Goal: Find specific page/section: Find specific page/section

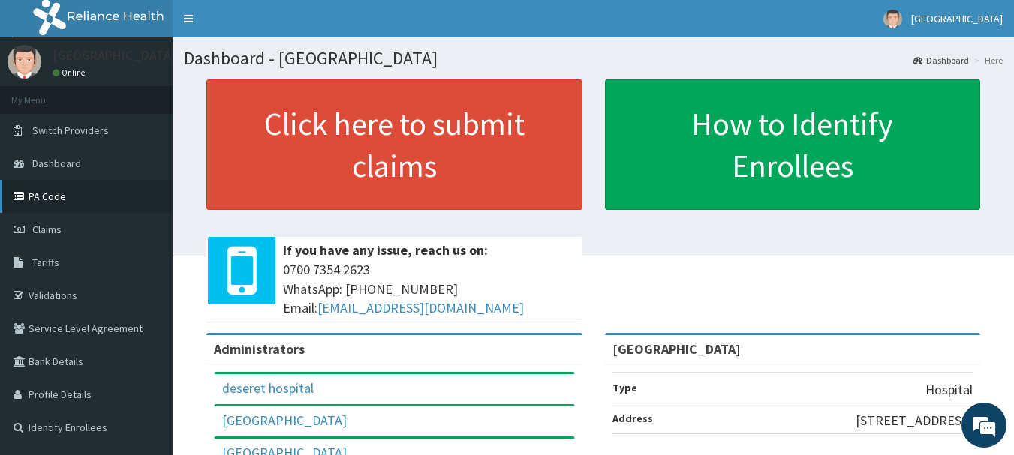
click at [65, 191] on link "PA Code" at bounding box center [86, 196] width 173 height 33
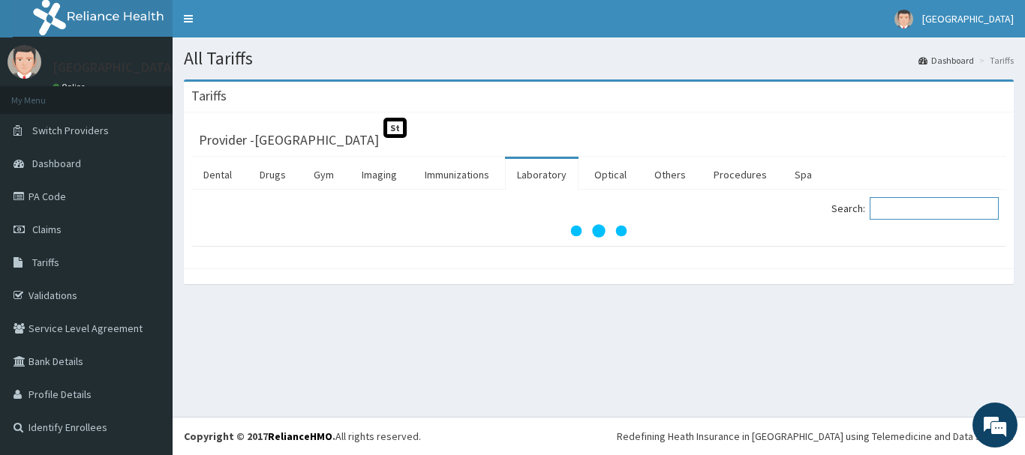
click at [896, 210] on input "Search:" at bounding box center [934, 208] width 129 height 23
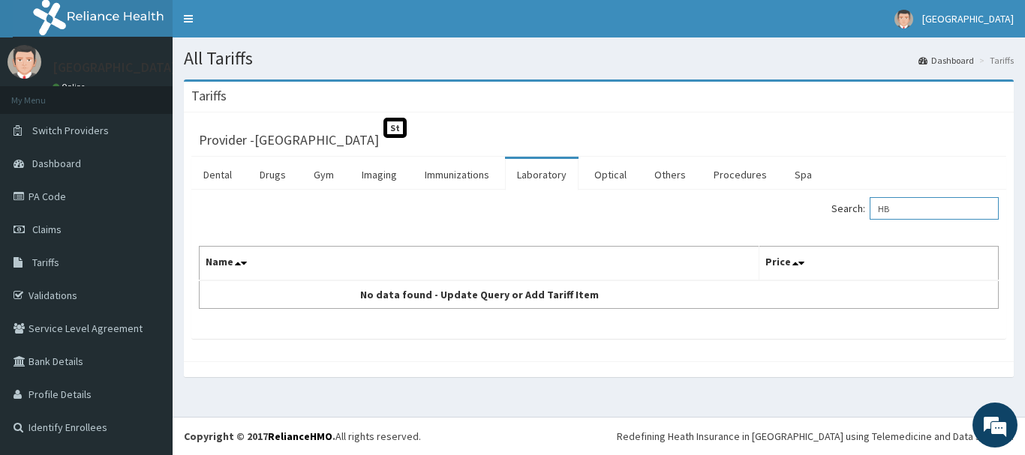
type input "H"
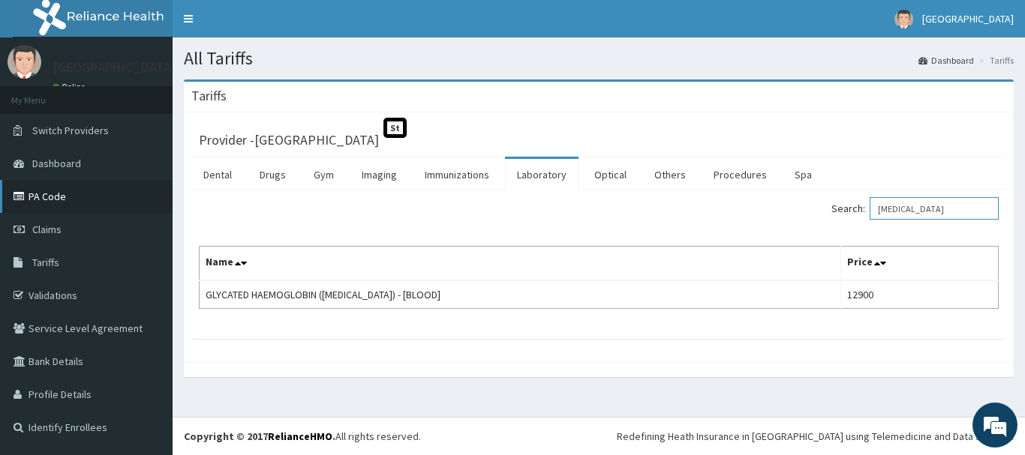
type input "[MEDICAL_DATA]"
click at [71, 202] on link "PA Code" at bounding box center [86, 196] width 173 height 33
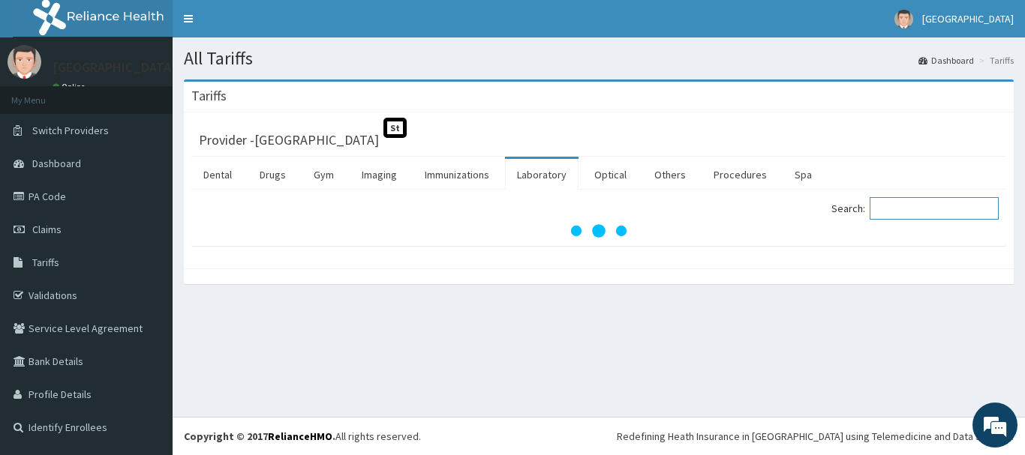
click at [933, 207] on input "Search:" at bounding box center [934, 208] width 129 height 23
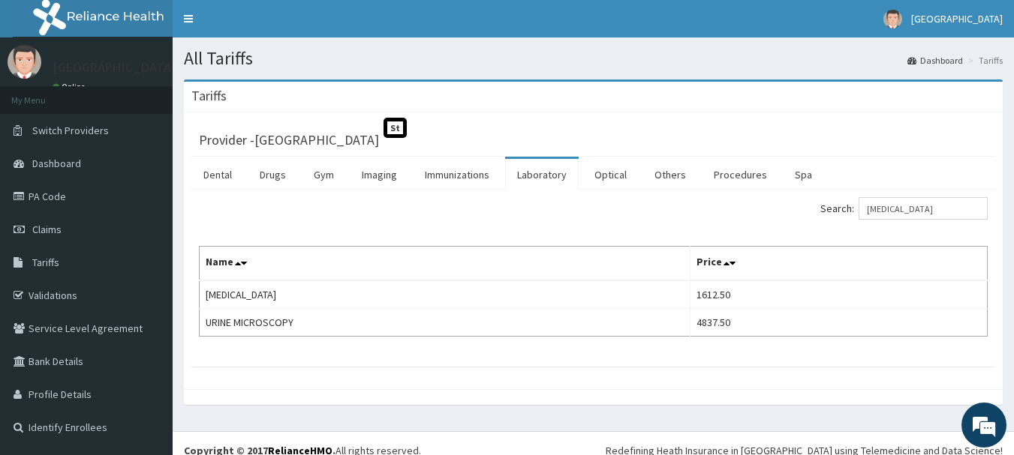
drag, startPoint x: 933, startPoint y: 207, endPoint x: 642, endPoint y: 276, distance: 298.5
click at [642, 276] on th "Name" at bounding box center [445, 264] width 491 height 35
click at [939, 208] on input "URINALYSIS" at bounding box center [922, 208] width 129 height 23
type input "U"
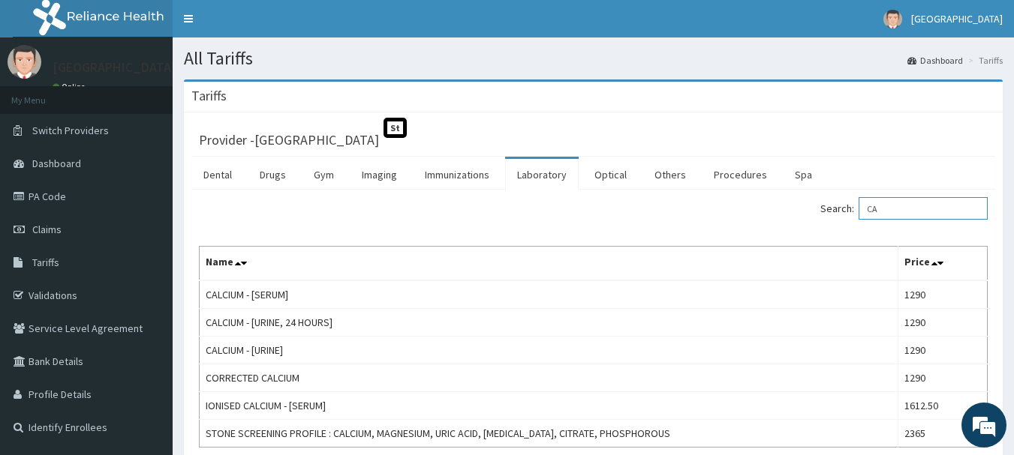
type input "C"
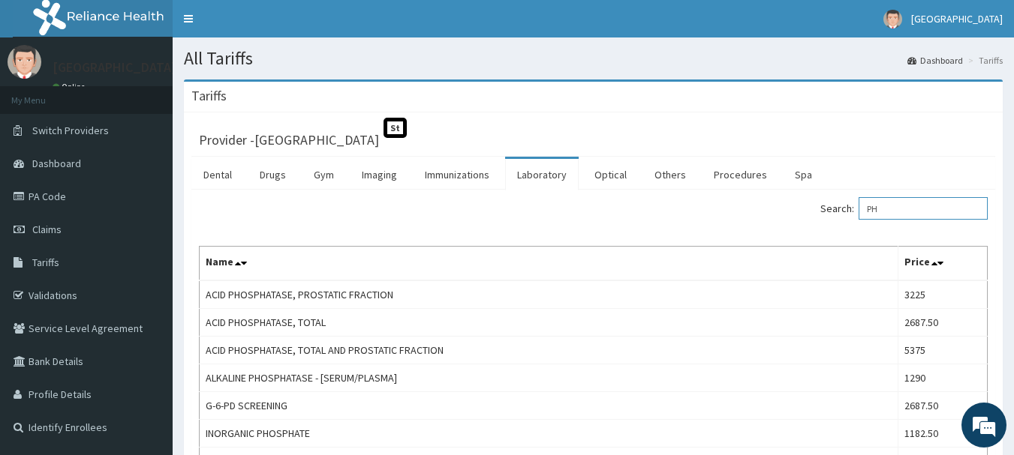
type input "P"
